Goal: Browse casually: Explore the website without a specific task or goal

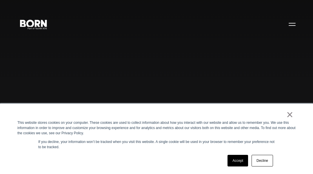
scroll to position [1306, 0]
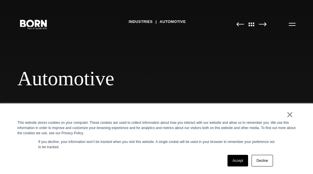
scroll to position [1945, 0]
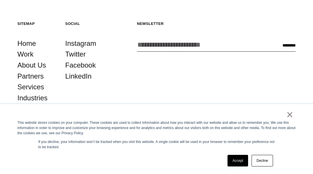
scroll to position [949, 0]
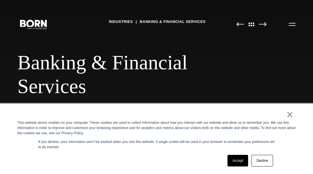
scroll to position [1447, 0]
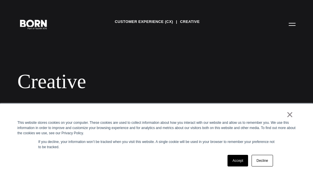
scroll to position [970, 0]
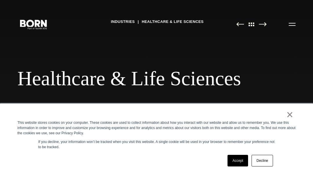
scroll to position [2451, 0]
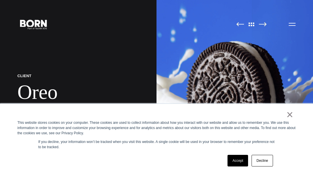
scroll to position [4978, 0]
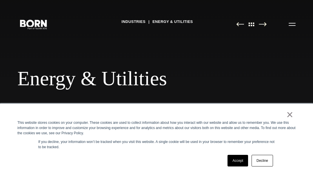
scroll to position [1958, 0]
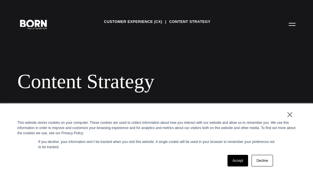
scroll to position [2151, 0]
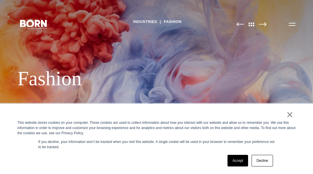
scroll to position [1373, 0]
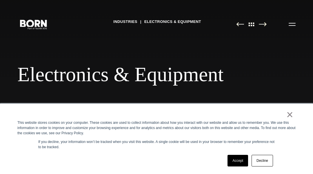
scroll to position [1968, 0]
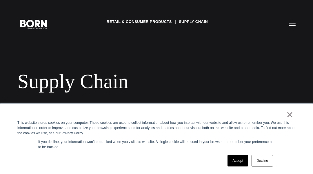
scroll to position [1011, 0]
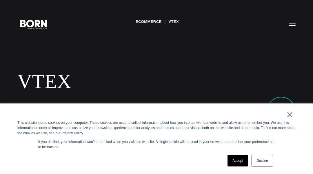
scroll to position [627, 0]
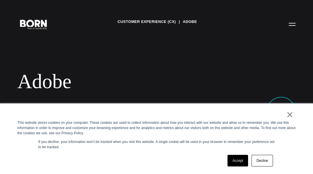
scroll to position [854, 0]
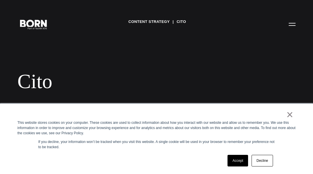
scroll to position [1055, 0]
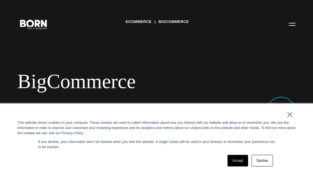
scroll to position [597, 0]
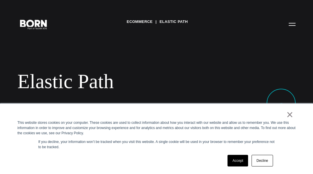
scroll to position [599, 0]
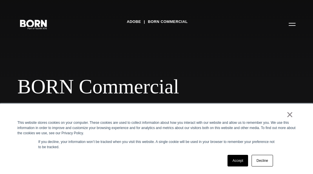
scroll to position [1247, 0]
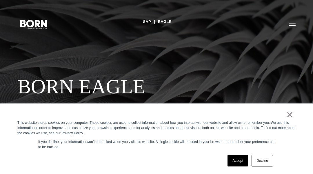
scroll to position [1165, 0]
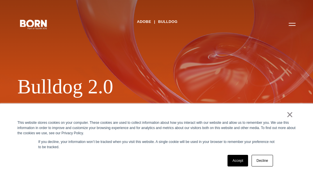
scroll to position [1596, 0]
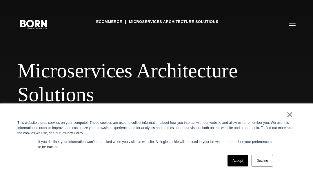
scroll to position [1991, 0]
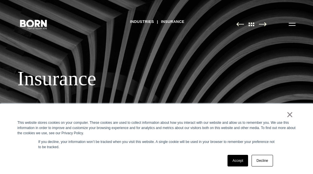
scroll to position [1649, 0]
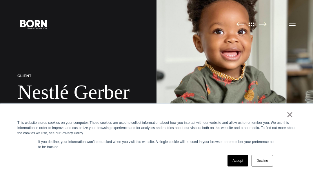
scroll to position [5011, 0]
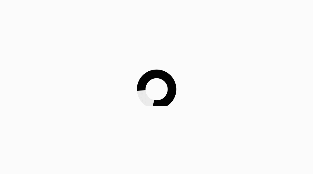
scroll to position [1087, 0]
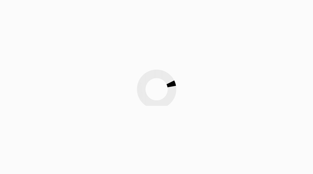
scroll to position [4559, 0]
